Goal: Navigation & Orientation: Find specific page/section

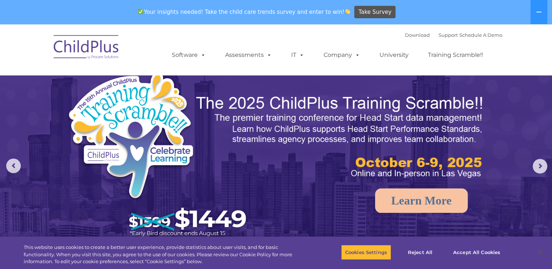
select select "MEDIUM"
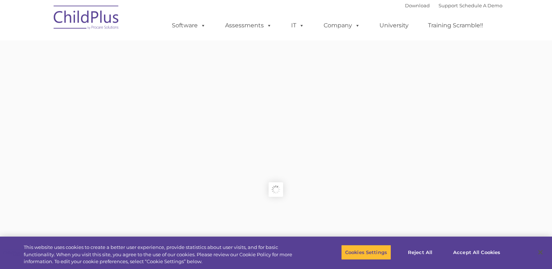
type input ""
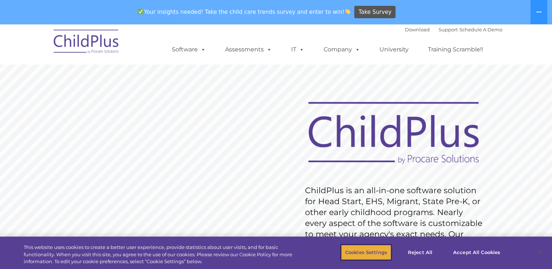
click at [380, 251] on button "Cookies Settings" at bounding box center [366, 252] width 50 height 15
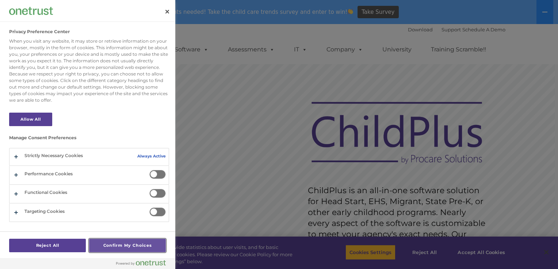
click at [114, 248] on button "Confirm My Choices" at bounding box center [127, 246] width 77 height 14
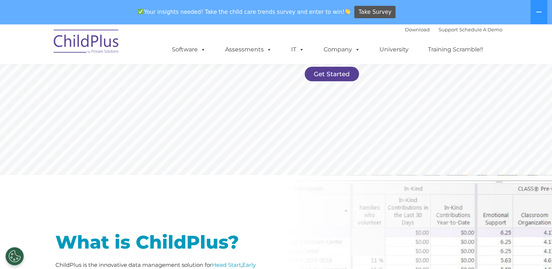
scroll to position [139, 0]
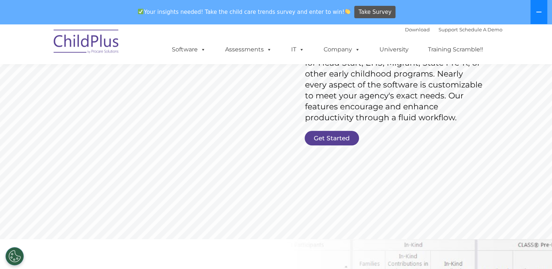
click at [534, 12] on button at bounding box center [539, 12] width 17 height 24
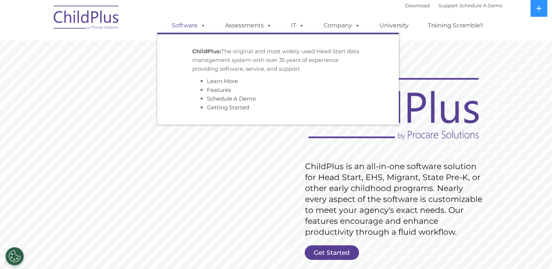
click at [181, 26] on link "Software" at bounding box center [189, 25] width 49 height 15
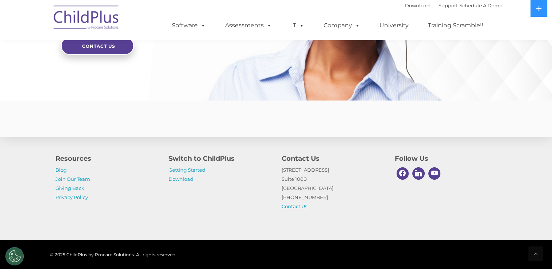
scroll to position [1786, 0]
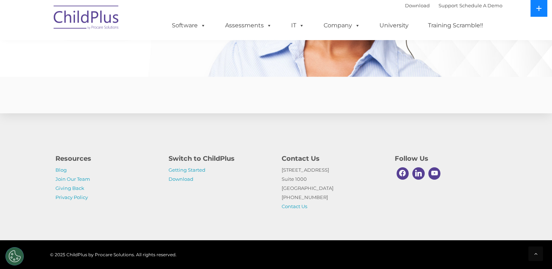
click at [536, 7] on icon at bounding box center [539, 8] width 6 height 6
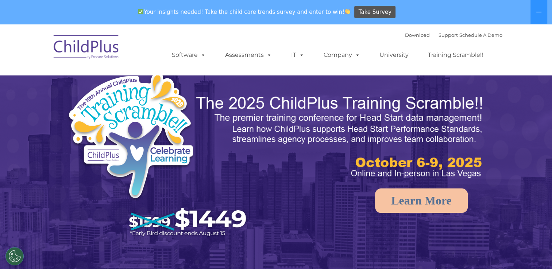
select select "MEDIUM"
click at [410, 35] on link "Download" at bounding box center [417, 35] width 25 height 6
